Goal: Task Accomplishment & Management: Use online tool/utility

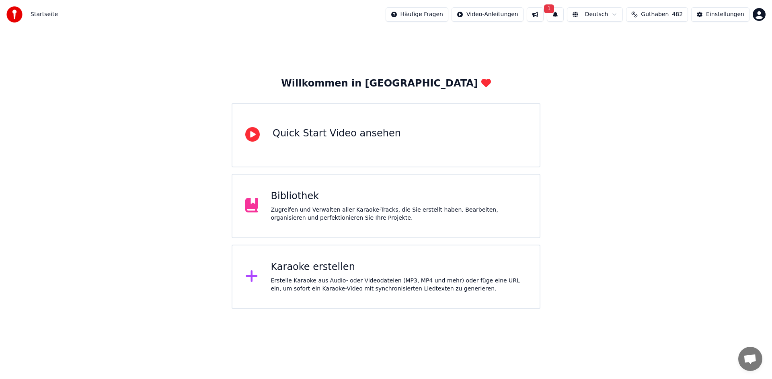
click at [307, 215] on div "Zugreifen und Verwalten aller Karaoke-Tracks, die Sie erstellt haben. Bearbeite…" at bounding box center [399, 214] width 256 height 16
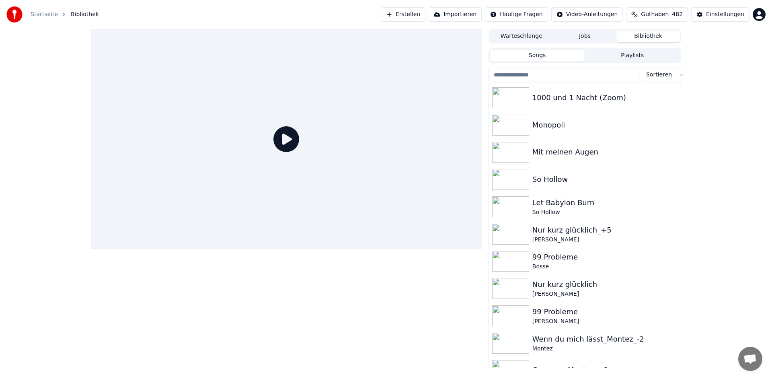
click at [542, 76] on input "search" at bounding box center [563, 75] width 151 height 14
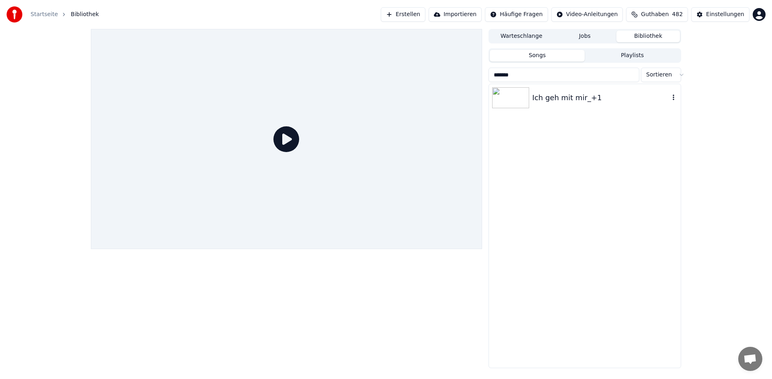
type input "*******"
click at [587, 98] on div "Ich geh mit mir_+1" at bounding box center [600, 97] width 137 height 11
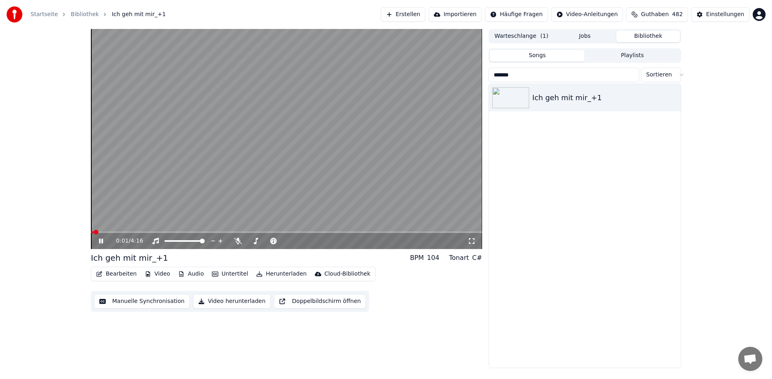
click at [101, 242] on icon at bounding box center [101, 240] width 4 height 5
click at [227, 275] on button "Untertitel" at bounding box center [230, 273] width 43 height 11
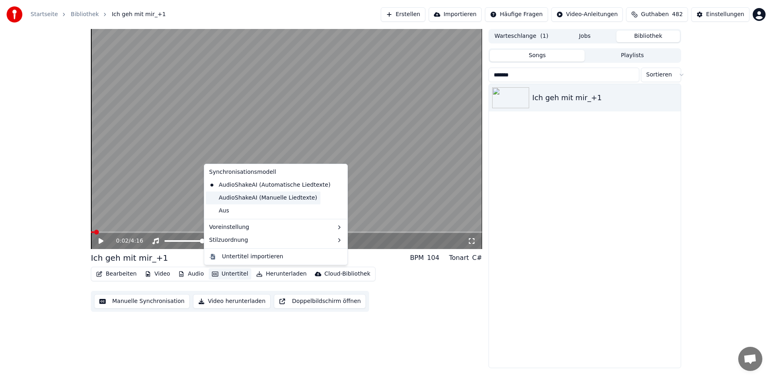
click at [270, 197] on div "AudioShakeAI (Manuelle Liedtexte)" at bounding box center [263, 197] width 115 height 13
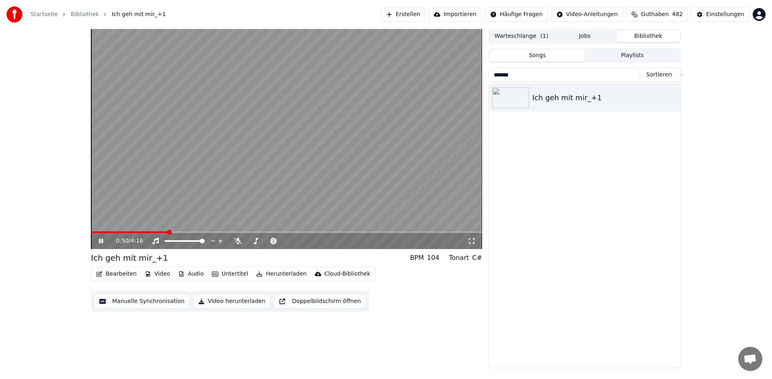
click at [102, 239] on icon at bounding box center [101, 240] width 4 height 5
click at [119, 271] on button "Bearbeiten" at bounding box center [116, 273] width 47 height 11
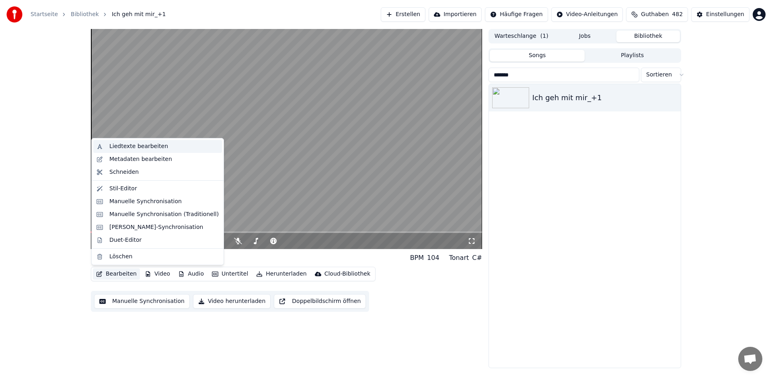
click at [151, 146] on div "Liedtexte bearbeiten" at bounding box center [138, 146] width 59 height 8
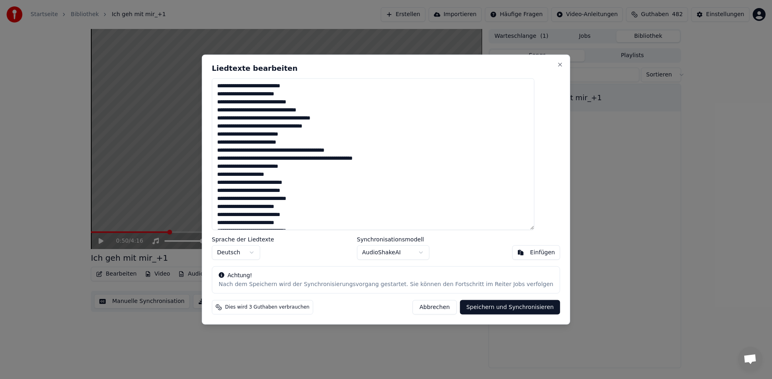
click at [420, 253] on body "Startseite Bibliothek Ich geh mit mir_+1 Erstellen Importieren Häufige Fragen V…" at bounding box center [386, 189] width 772 height 379
drag, startPoint x: 231, startPoint y: 88, endPoint x: 338, endPoint y: 208, distance: 160.5
click at [338, 208] on textarea at bounding box center [373, 154] width 322 height 152
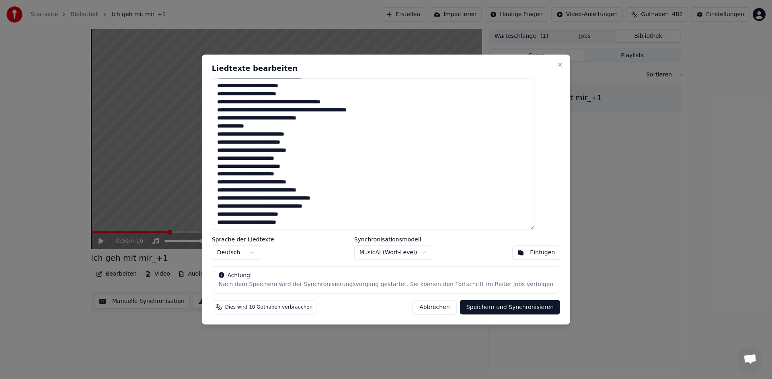
drag, startPoint x: 229, startPoint y: 82, endPoint x: 332, endPoint y: 256, distance: 201.8
click at [332, 256] on div "Liedtexte bearbeiten Sprache der Liedtexte Deutsch Synchronisationsmodell Music…" at bounding box center [386, 190] width 368 height 270
click at [491, 309] on button "Speichern und Synchronisieren" at bounding box center [510, 306] width 100 height 14
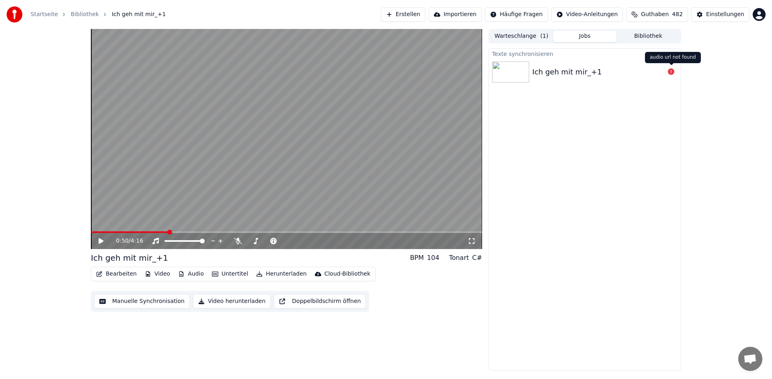
click at [672, 71] on icon at bounding box center [671, 71] width 6 height 6
click at [671, 72] on icon at bounding box center [671, 71] width 6 height 6
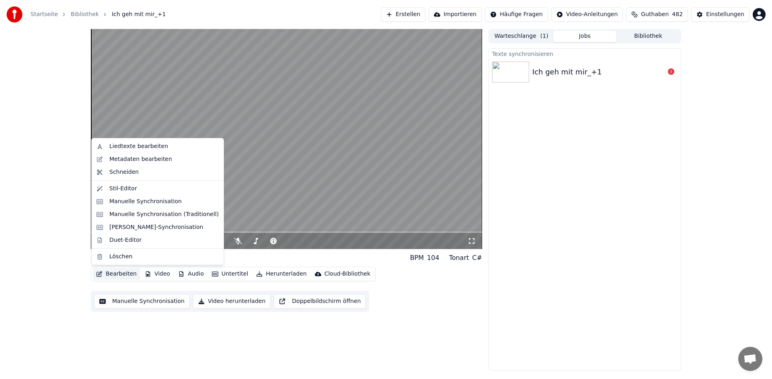
click at [118, 272] on button "Bearbeiten" at bounding box center [116, 273] width 47 height 11
click at [145, 143] on div "Liedtexte bearbeiten" at bounding box center [138, 146] width 59 height 8
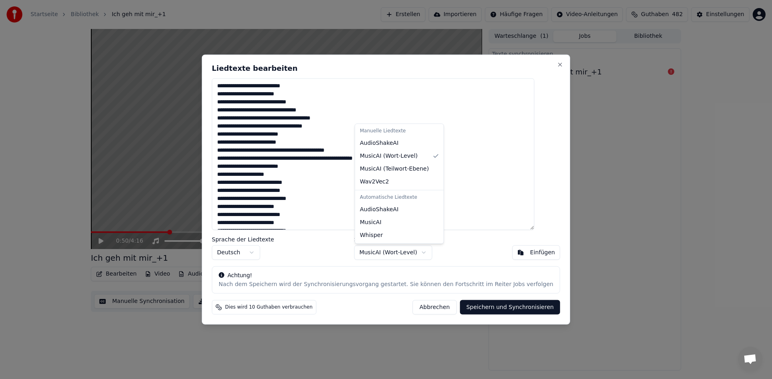
click at [420, 252] on body "Startseite Bibliothek Ich geh mit mir_+1 Erstellen Importieren Häufige Fragen V…" at bounding box center [386, 189] width 772 height 379
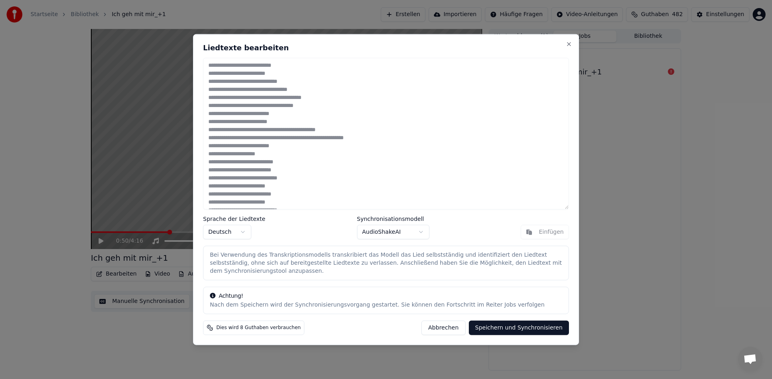
click at [493, 330] on button "Speichern und Synchronisieren" at bounding box center [519, 327] width 100 height 14
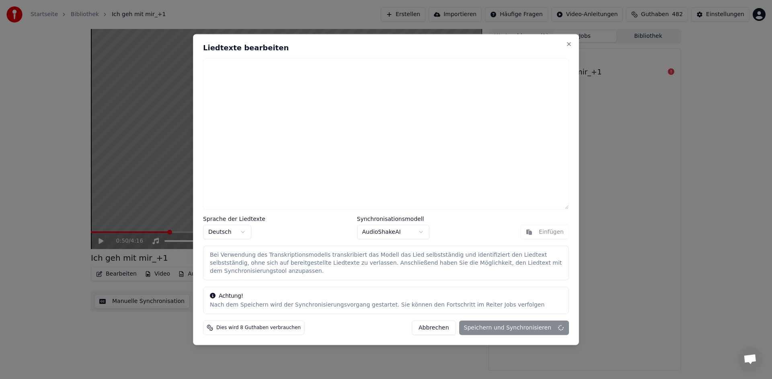
type textarea "**********"
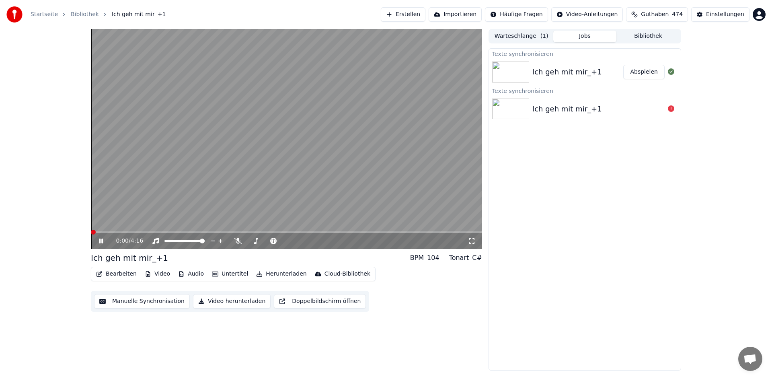
click at [91, 229] on span at bounding box center [93, 231] width 5 height 5
click at [185, 240] on span at bounding box center [184, 240] width 5 height 5
click at [91, 231] on span at bounding box center [286, 232] width 391 height 2
click at [370, 122] on video at bounding box center [286, 139] width 391 height 220
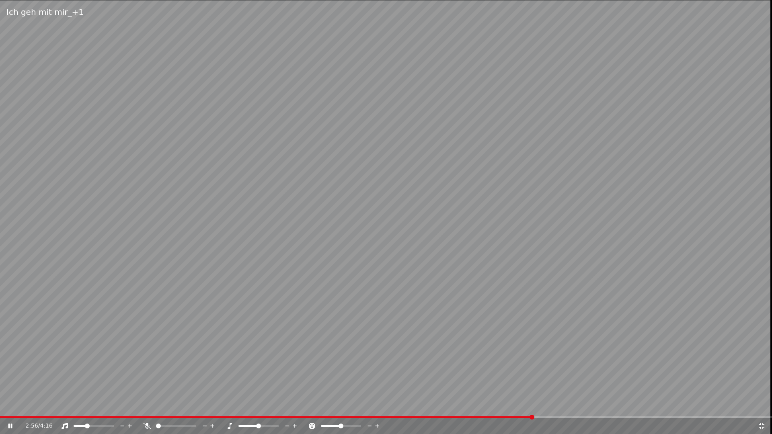
click at [86, 378] on span at bounding box center [87, 426] width 5 height 5
click at [36, 378] on span at bounding box center [276, 417] width 553 height 2
click at [0, 378] on span at bounding box center [2, 417] width 5 height 5
click at [426, 189] on video at bounding box center [386, 217] width 772 height 434
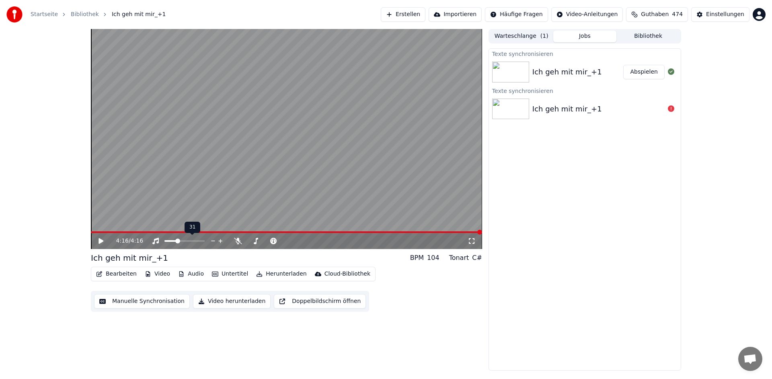
click at [180, 241] on span at bounding box center [177, 240] width 5 height 5
click at [660, 35] on button "Bibliothek" at bounding box center [648, 37] width 64 height 12
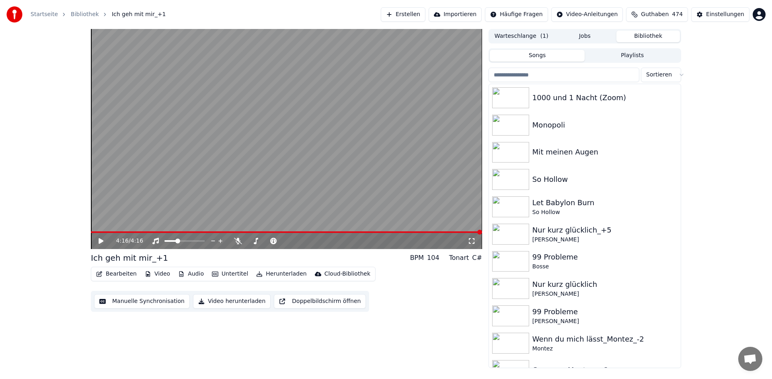
click at [555, 55] on button "Songs" at bounding box center [537, 56] width 95 height 12
click at [537, 74] on input "search" at bounding box center [563, 75] width 151 height 14
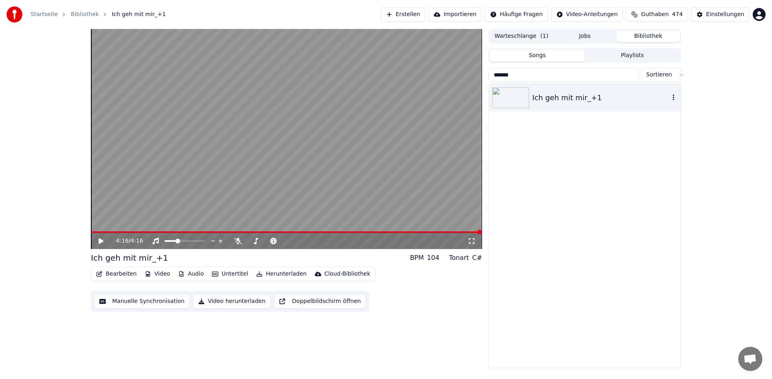
type input "*******"
click at [562, 96] on div "Ich geh mit mir_+1" at bounding box center [600, 97] width 137 height 11
click at [541, 104] on div "Ich geh mit mir_+1" at bounding box center [585, 97] width 192 height 27
click at [91, 230] on span at bounding box center [93, 231] width 5 height 5
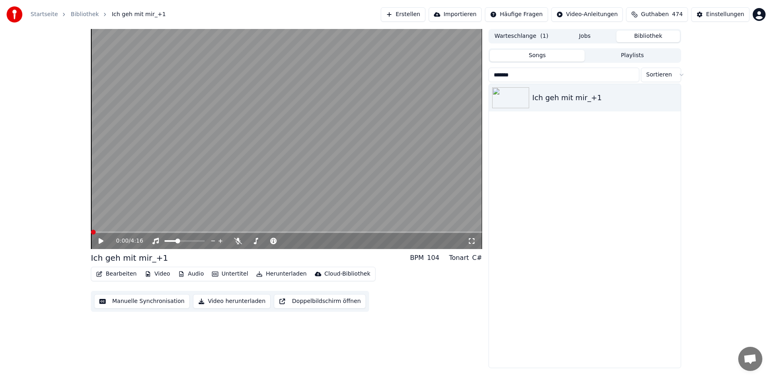
click at [103, 242] on icon at bounding box center [106, 241] width 19 height 6
drag, startPoint x: 377, startPoint y: 234, endPoint x: 0, endPoint y: 209, distance: 378.2
click at [0, 209] on div "3:10 / 4:16 Ich geh mit mir_+1 BPM 104 Tonart C# Bearbeiten Video Audio Unterti…" at bounding box center [386, 198] width 772 height 339
click at [91, 229] on span at bounding box center [93, 231] width 5 height 5
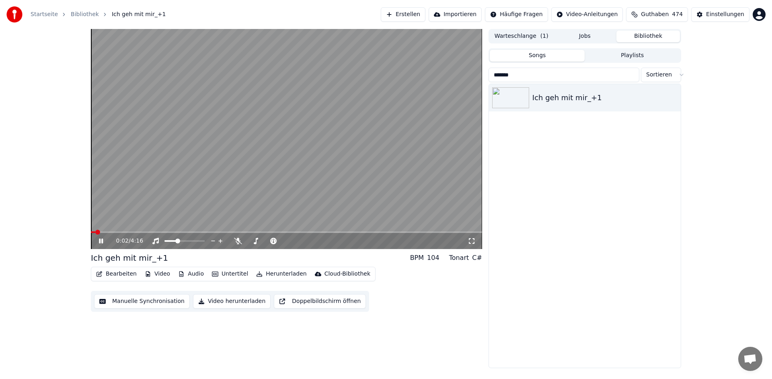
click at [102, 244] on icon at bounding box center [106, 241] width 19 height 6
drag, startPoint x: 100, startPoint y: 233, endPoint x: 50, endPoint y: 225, distance: 50.9
click at [50, 225] on div "0:02 / 4:16 Ich geh mit mir_+1 BPM 104 Tonart C# Bearbeiten Video Audio Unterti…" at bounding box center [386, 198] width 772 height 339
click at [91, 229] on span at bounding box center [93, 231] width 5 height 5
click at [91, 234] on span at bounding box center [93, 231] width 5 height 5
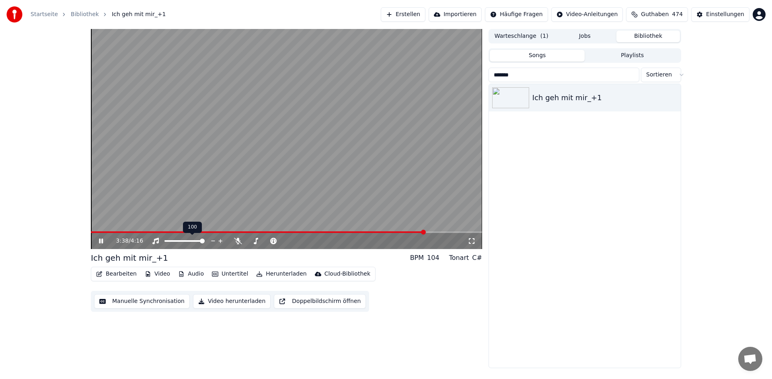
click at [205, 243] on span at bounding box center [202, 240] width 5 height 5
click at [287, 275] on button "Herunterladen" at bounding box center [281, 273] width 57 height 11
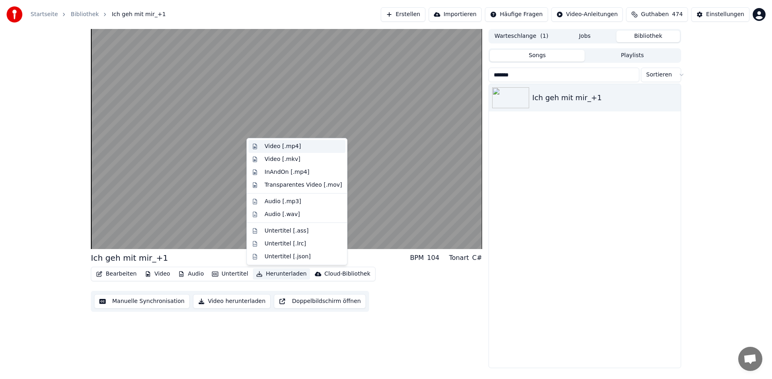
click at [296, 147] on div "Video [.mp4]" at bounding box center [282, 146] width 36 height 8
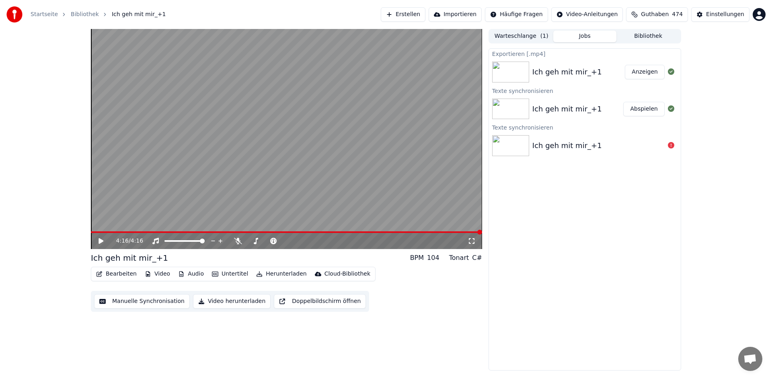
click at [658, 76] on button "Anzeigen" at bounding box center [645, 72] width 40 height 14
